Goal: Information Seeking & Learning: Find specific fact

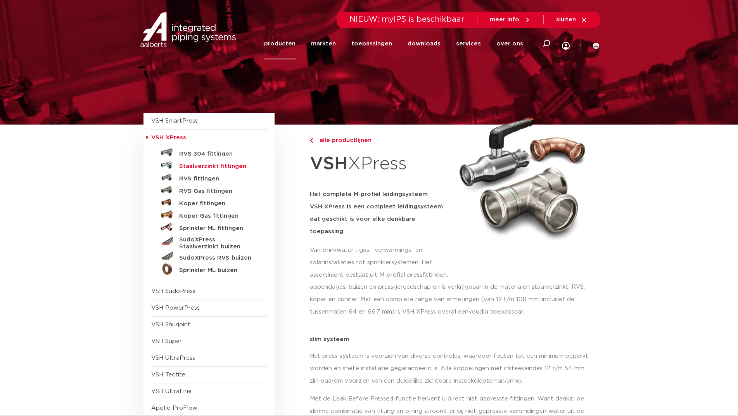
click at [217, 166] on h5 "Staalverzinkt fittingen" at bounding box center [217, 166] width 77 height 7
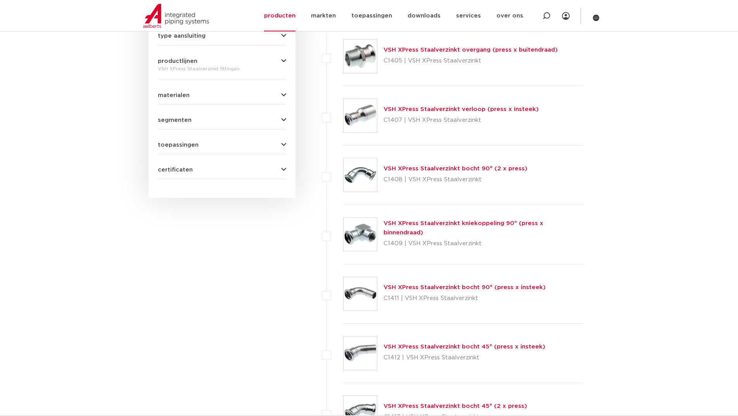
scroll to position [257, 0]
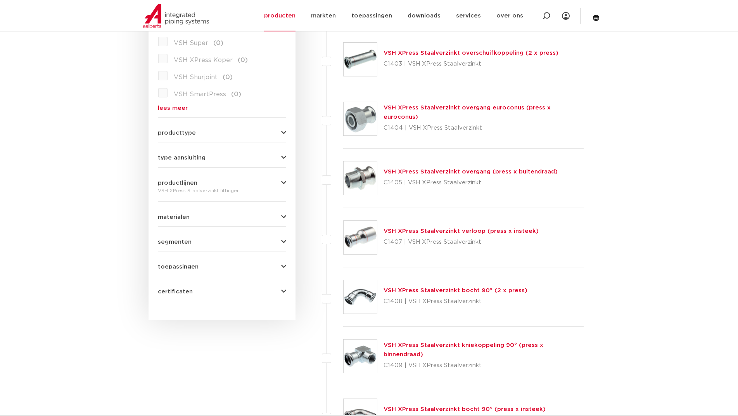
click at [359, 290] on img at bounding box center [360, 296] width 33 height 33
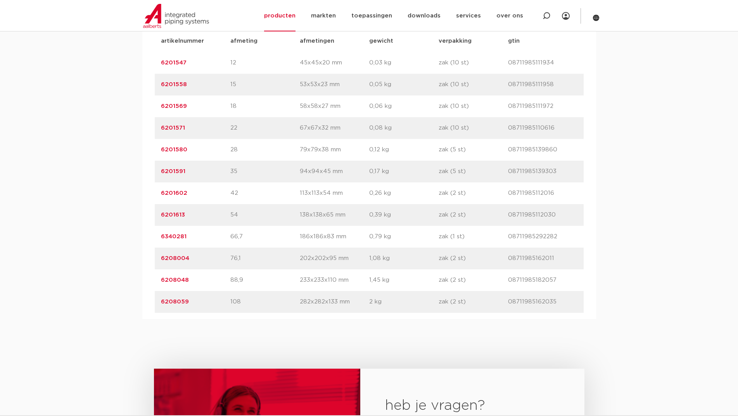
scroll to position [543, 0]
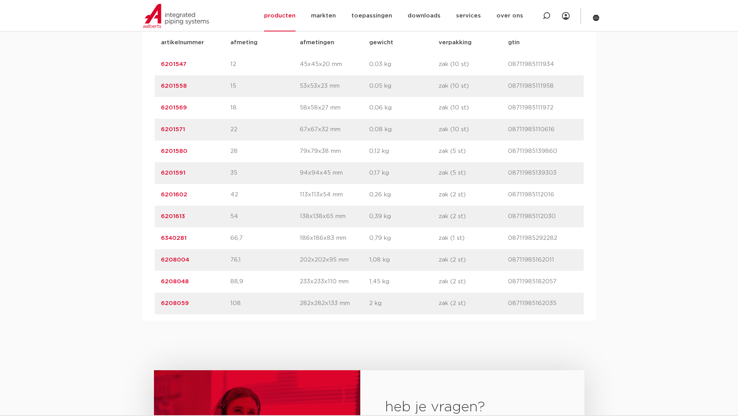
drag, startPoint x: 195, startPoint y: 149, endPoint x: 140, endPoint y: 146, distance: 55.1
click at [140, 146] on div "assortiment afmetingen specificaties downloads ETIM sustainability verwant asso…" at bounding box center [369, 143] width 738 height 354
copy link "6201580"
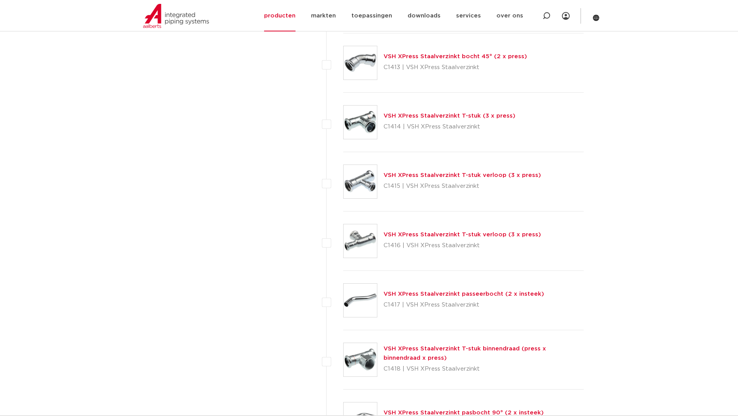
scroll to position [722, 0]
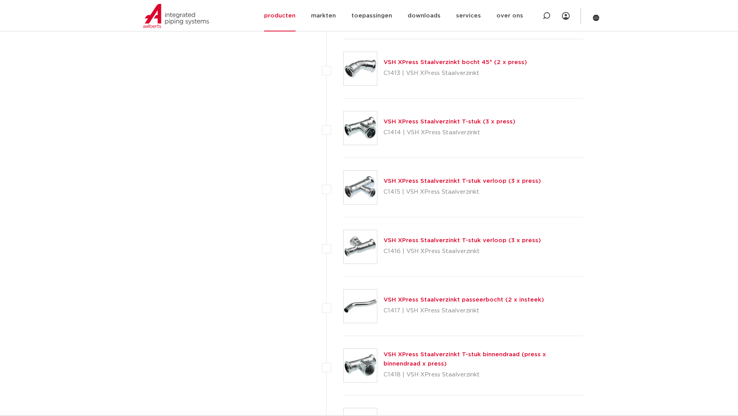
click at [434, 180] on link "VSH XPress Staalverzinkt T-stuk verloop (3 x press)" at bounding box center [461, 181] width 157 height 6
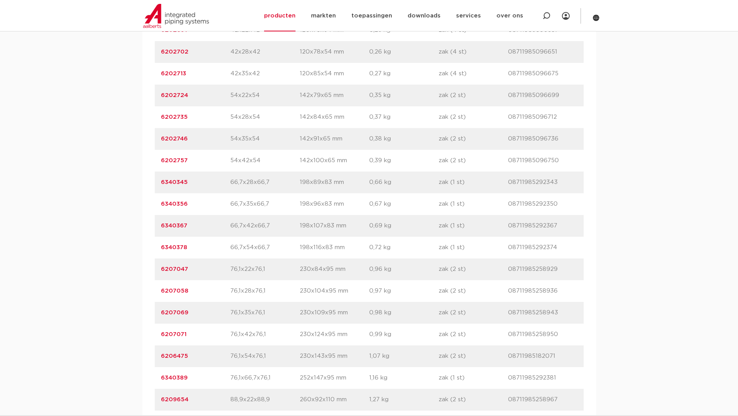
scroll to position [969, 0]
drag, startPoint x: 204, startPoint y: 354, endPoint x: 135, endPoint y: 355, distance: 68.6
click at [137, 355] on div "assortiment [GEOGRAPHIC_DATA] specificaties downloads ETIM sustainability verwa…" at bounding box center [369, 118] width 738 height 1158
copy link "6206475"
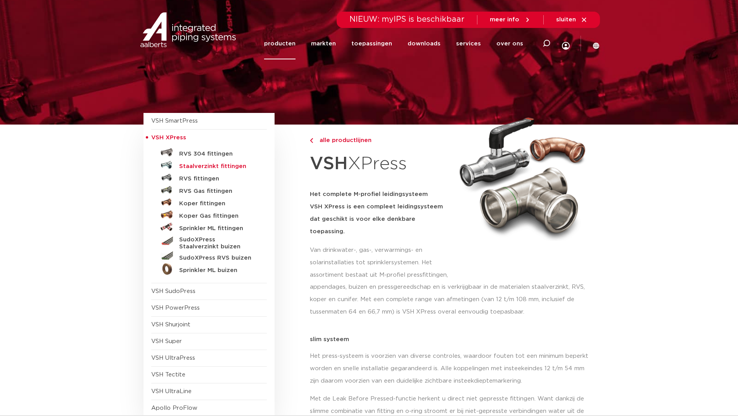
click at [216, 167] on h5 "Staalverzinkt fittingen" at bounding box center [217, 166] width 77 height 7
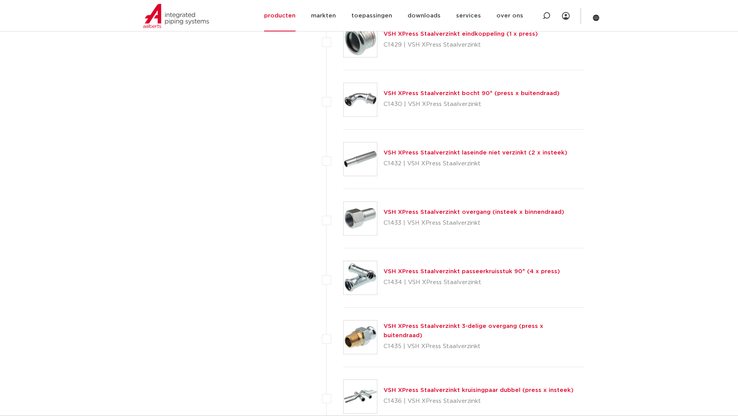
scroll to position [1341, 0]
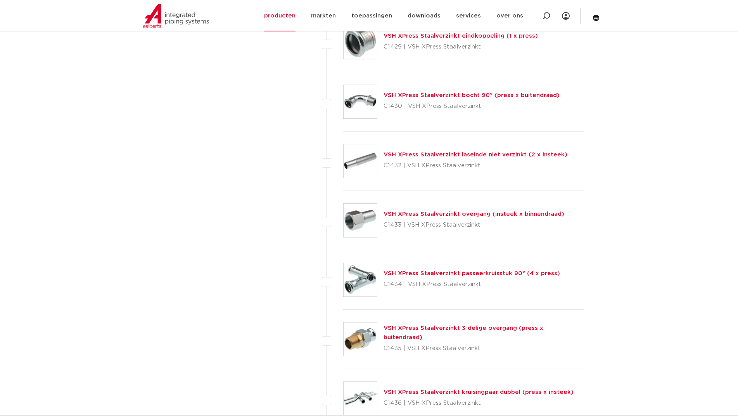
click at [365, 224] on img at bounding box center [360, 220] width 33 height 33
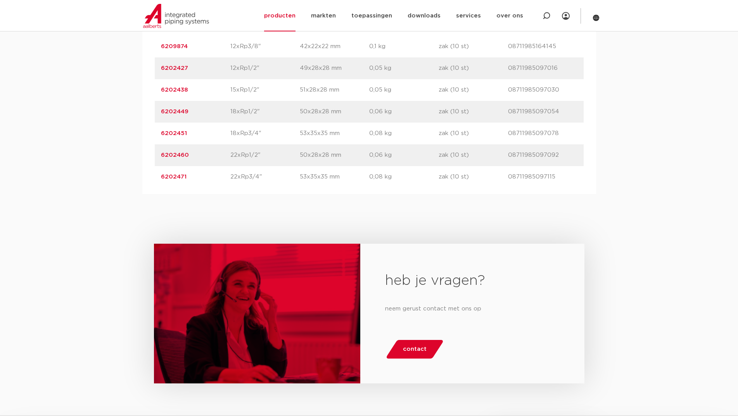
scroll to position [426, 0]
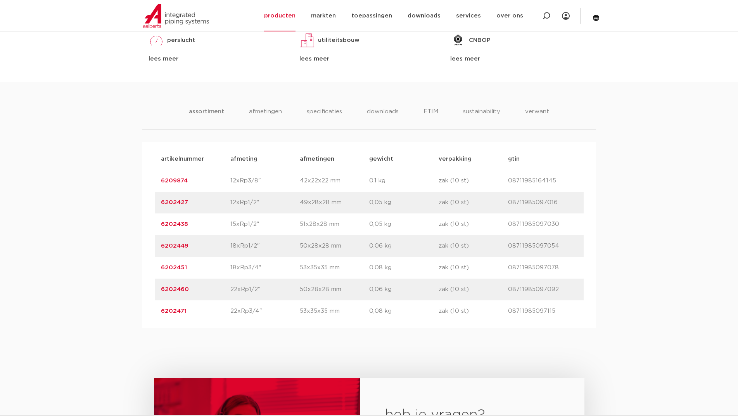
drag, startPoint x: 207, startPoint y: 309, endPoint x: 110, endPoint y: 309, distance: 96.9
click at [110, 309] on div "assortiment [GEOGRAPHIC_DATA] specificaties downloads ETIM sustainability verwa…" at bounding box center [369, 205] width 738 height 246
copy link "6202471"
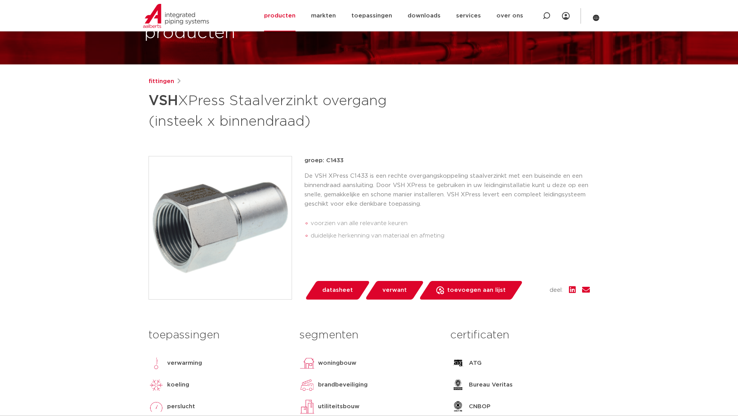
scroll to position [39, 0]
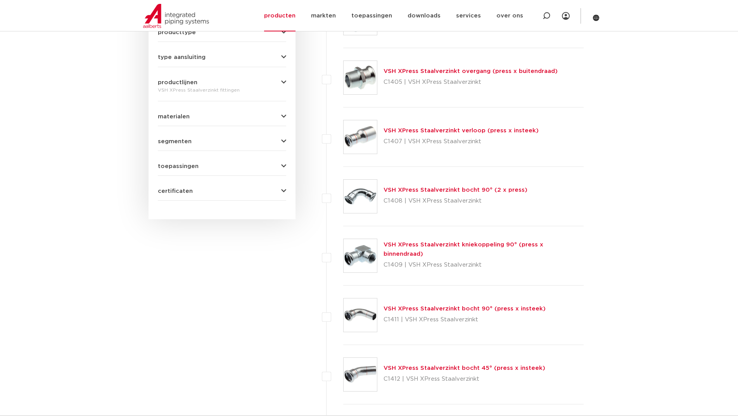
scroll to position [388, 0]
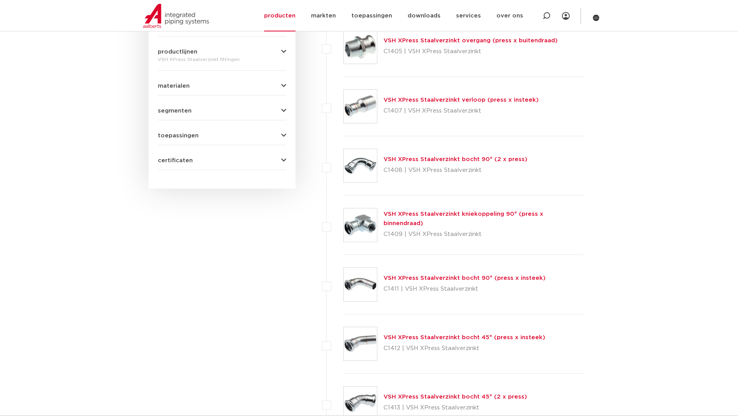
click at [432, 101] on link "VSH XPress Staalverzinkt verloop (press x insteek)" at bounding box center [460, 100] width 155 height 6
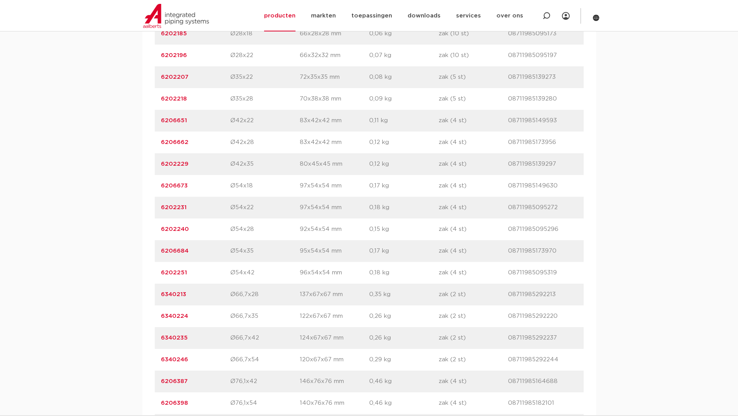
scroll to position [737, 0]
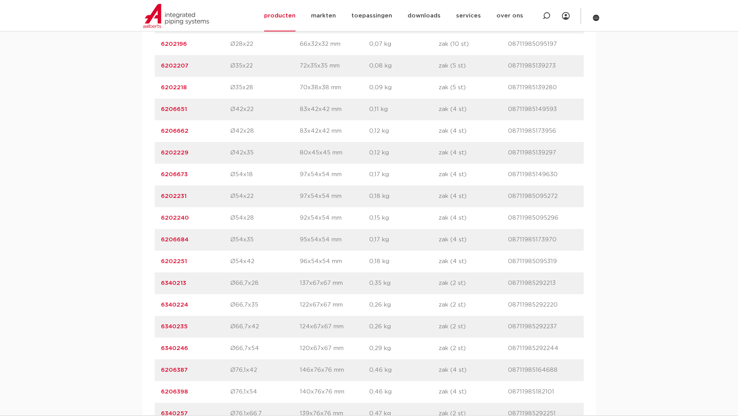
drag, startPoint x: 174, startPoint y: 392, endPoint x: 129, endPoint y: 393, distance: 45.4
click at [137, 393] on div "assortiment [GEOGRAPHIC_DATA] specificaties downloads ETIM sustainability verwa…" at bounding box center [369, 166] width 738 height 789
copy link "6206398"
